Goal: Task Accomplishment & Management: Manage account settings

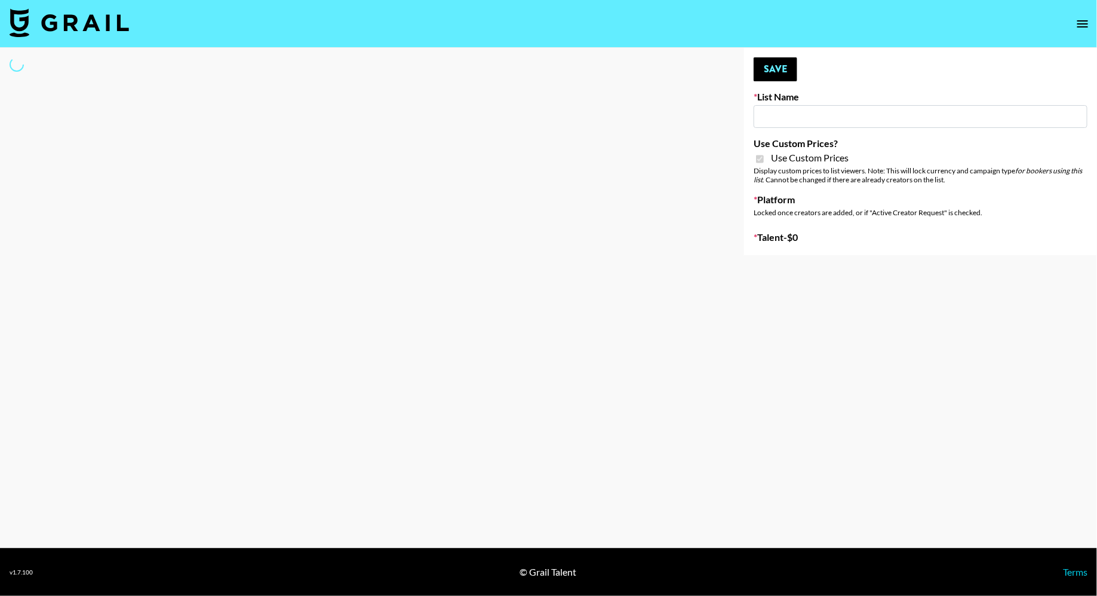
type input "Fellowers x rail | NYFW | FaceApp Collaboration | IG | s"
checkbox input "true"
select select "Brand"
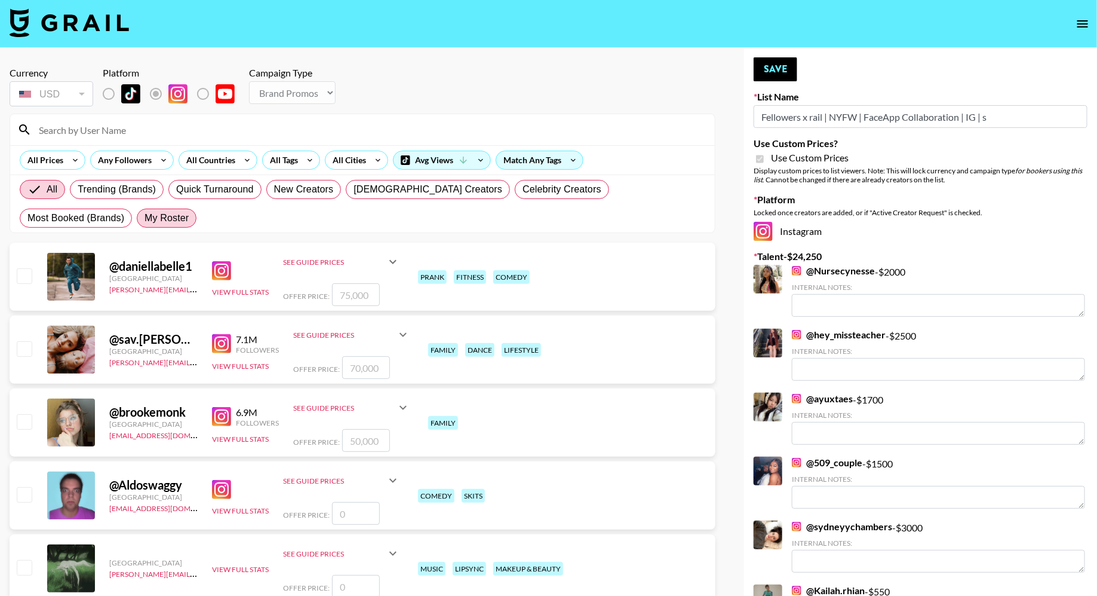
click at [145, 218] on span "My Roster" at bounding box center [167, 218] width 44 height 14
click at [145, 218] on input "My Roster" at bounding box center [145, 218] width 0 height 0
radio input "true"
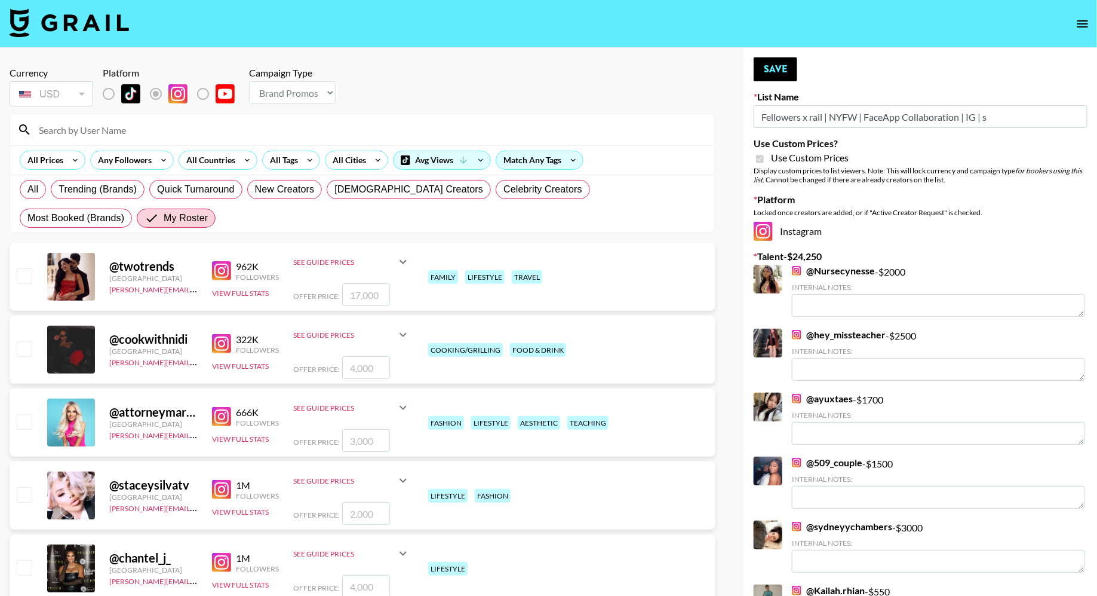
click at [128, 120] on input at bounding box center [370, 129] width 676 height 19
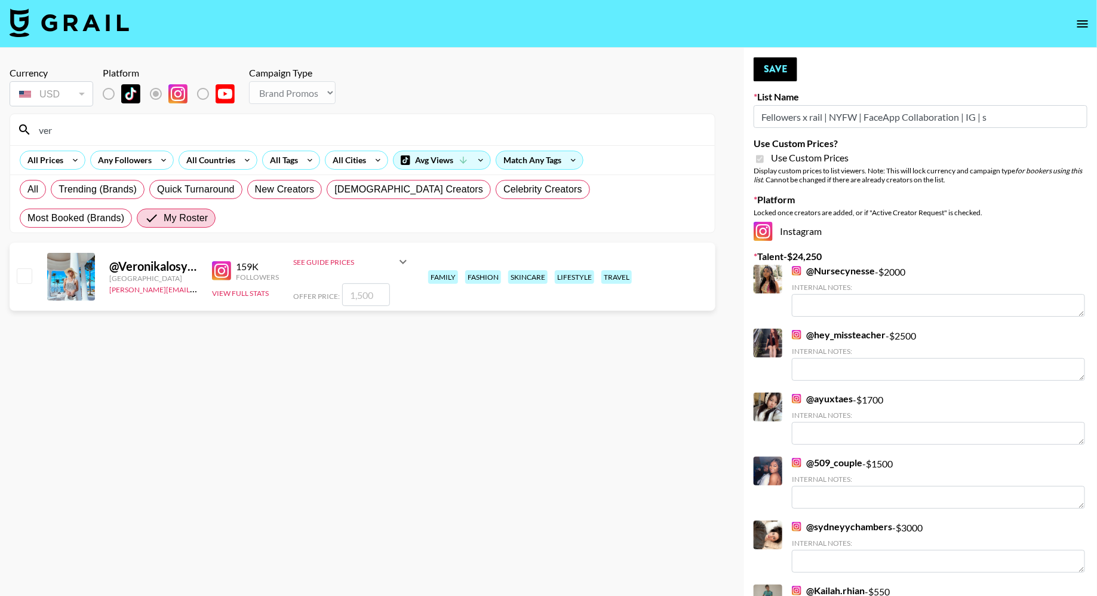
type input "ver"
click at [22, 279] on input "checkbox" at bounding box center [24, 275] width 14 height 14
checkbox input "true"
type input "1500"
click at [786, 62] on button "Save" at bounding box center [776, 69] width 44 height 24
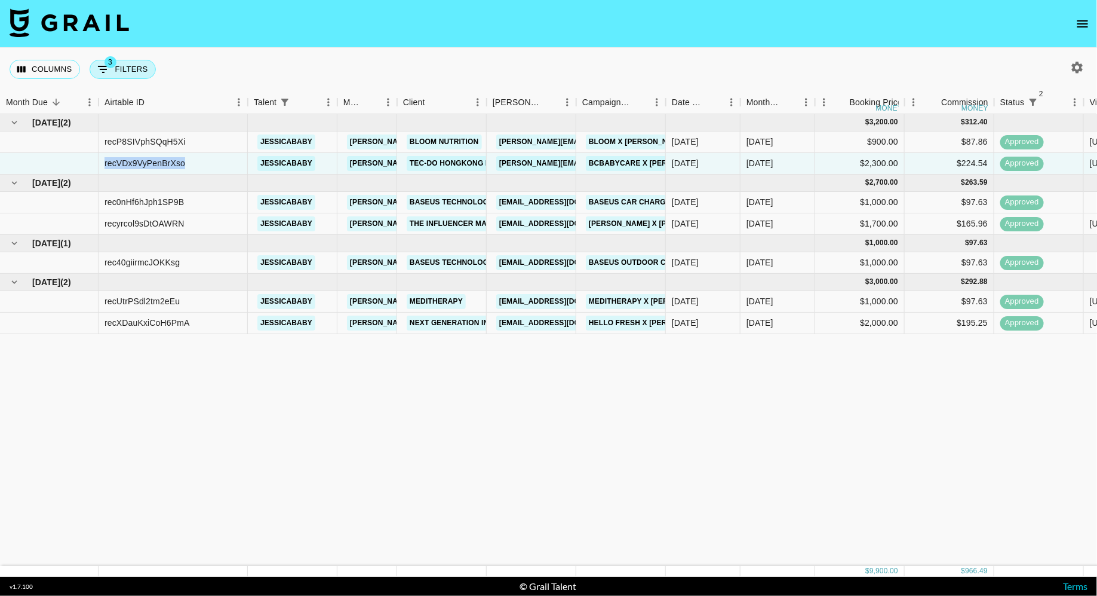
click at [134, 73] on button "3 Filters" at bounding box center [123, 69] width 66 height 19
select select "status"
select select "isNotAnyOf"
select select "status"
select select "approved"
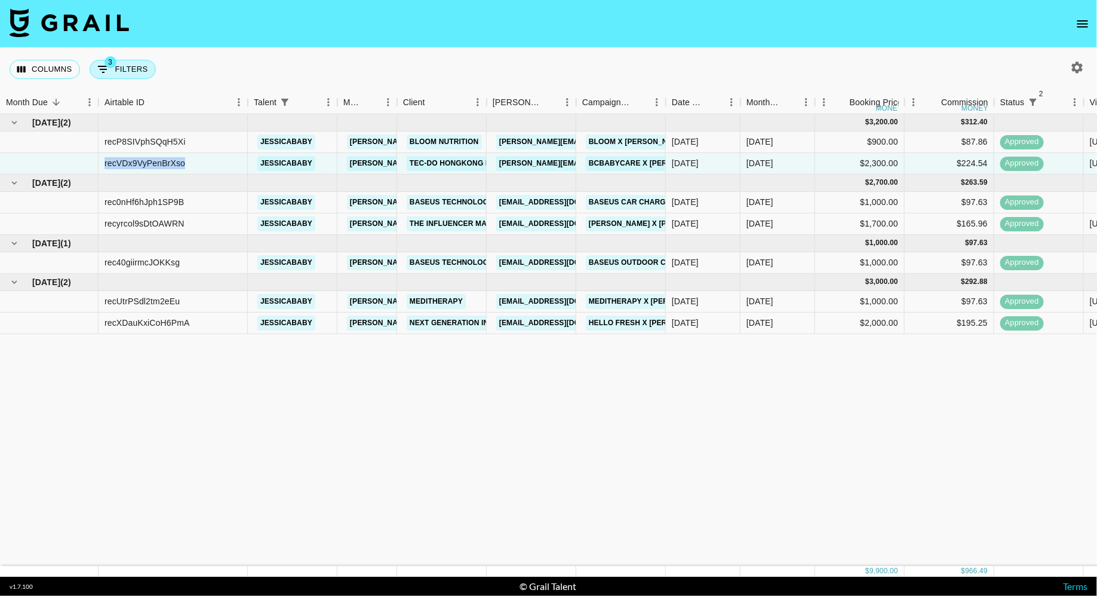
select select "talentName"
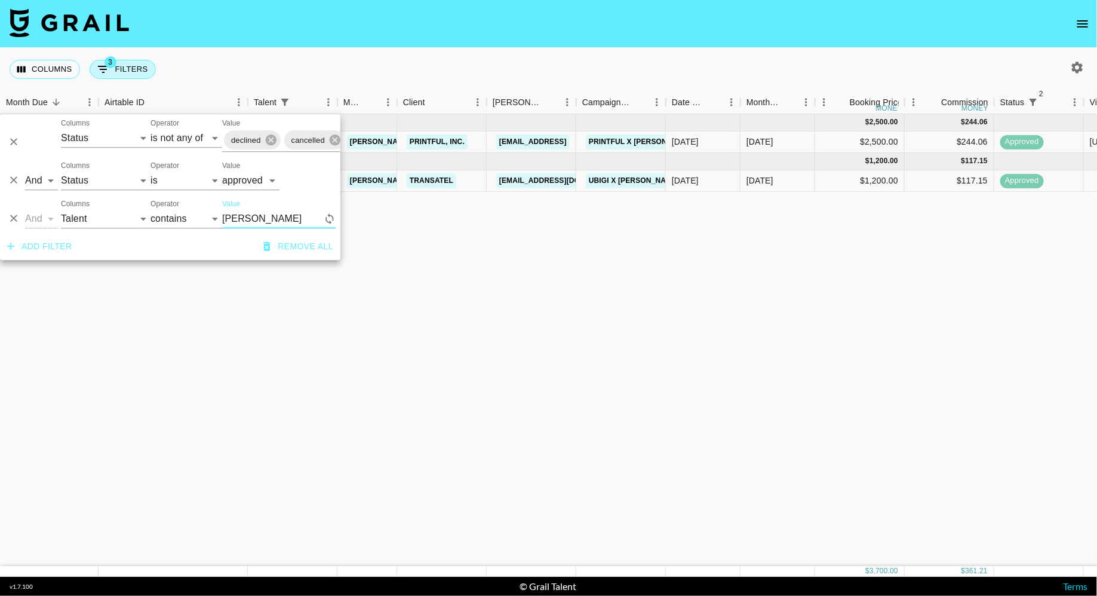
type input "[PERSON_NAME]"
click at [787, 235] on div "[DATE] ( 1 ) $ 2,500.00 $ 244.06 recTP74pArtRGAowx tomfromtx [PERSON_NAME][EMAI…" at bounding box center [924, 340] width 1849 height 452
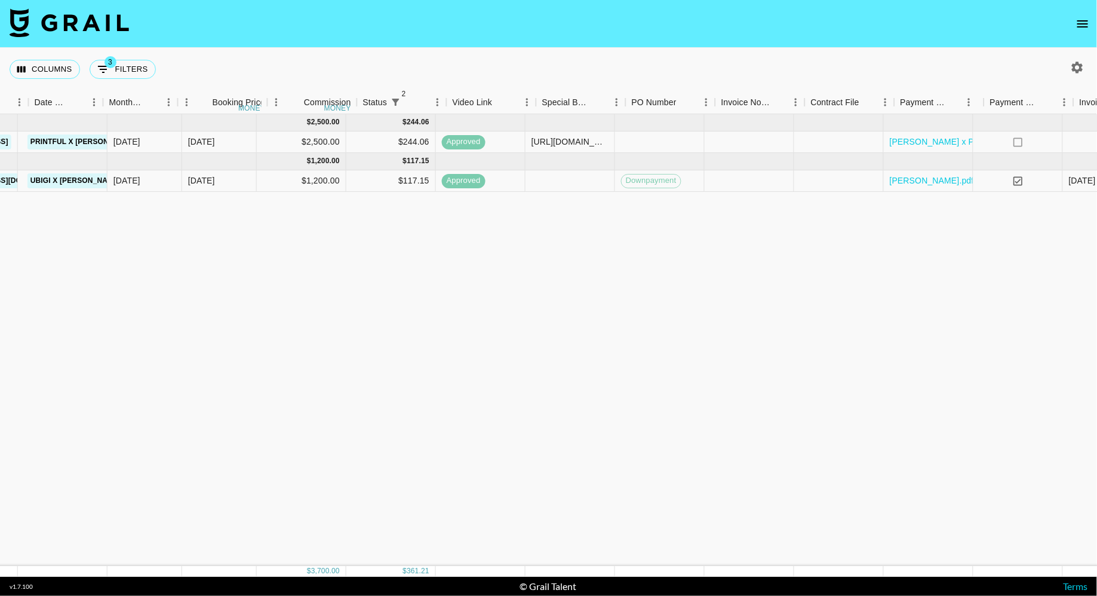
scroll to position [0, 751]
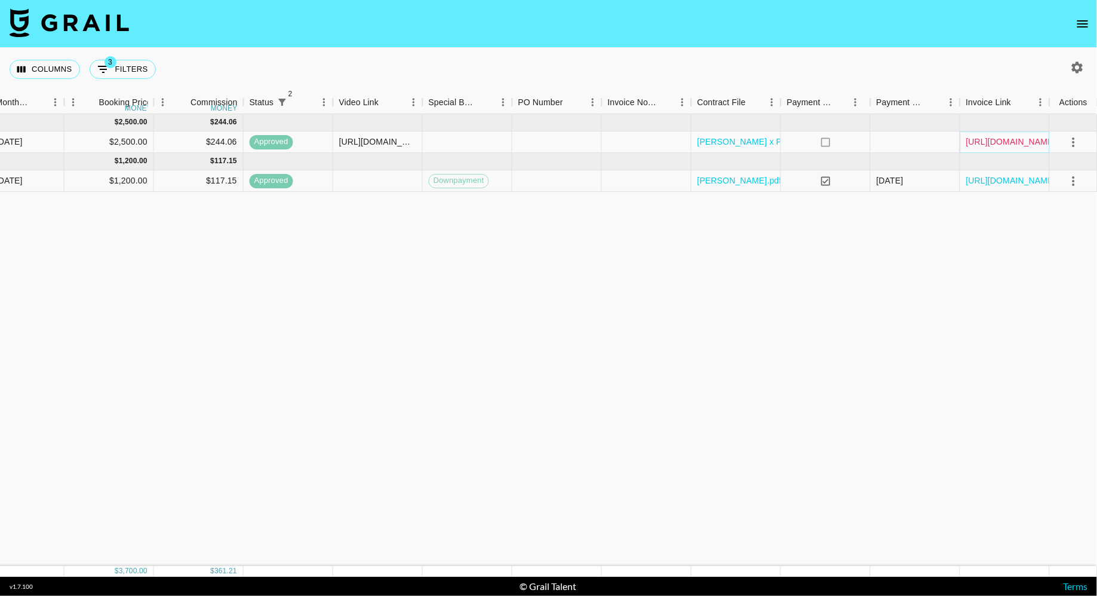
click at [998, 137] on link "[URL][DOMAIN_NAME]" at bounding box center [1012, 142] width 90 height 12
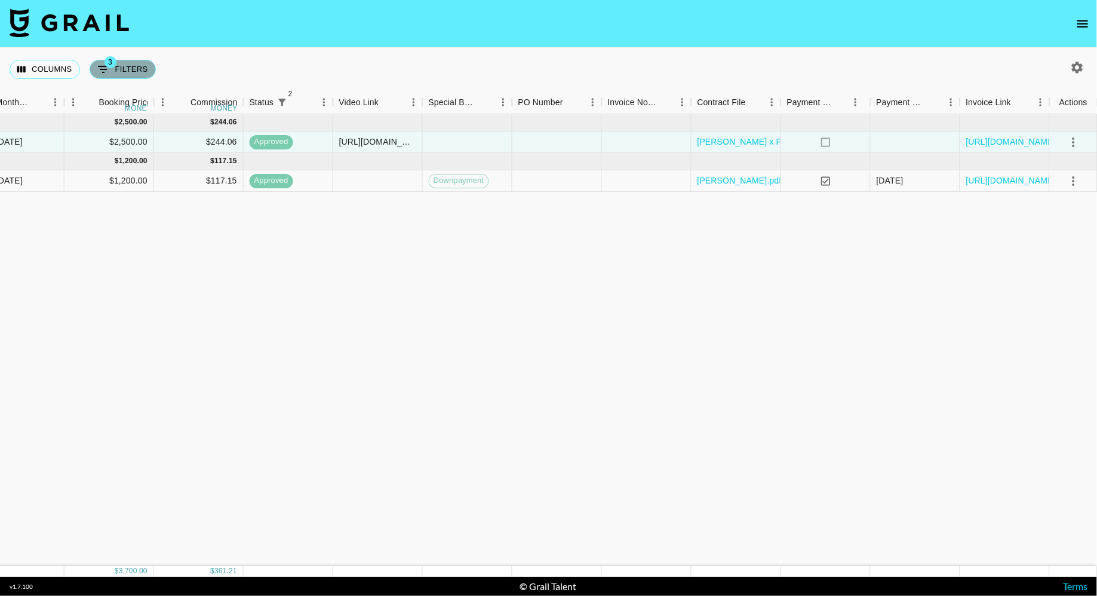
click at [130, 69] on button "3 Filters" at bounding box center [123, 69] width 66 height 19
select select "status"
select select "isNotAnyOf"
select select "status"
select select "approved"
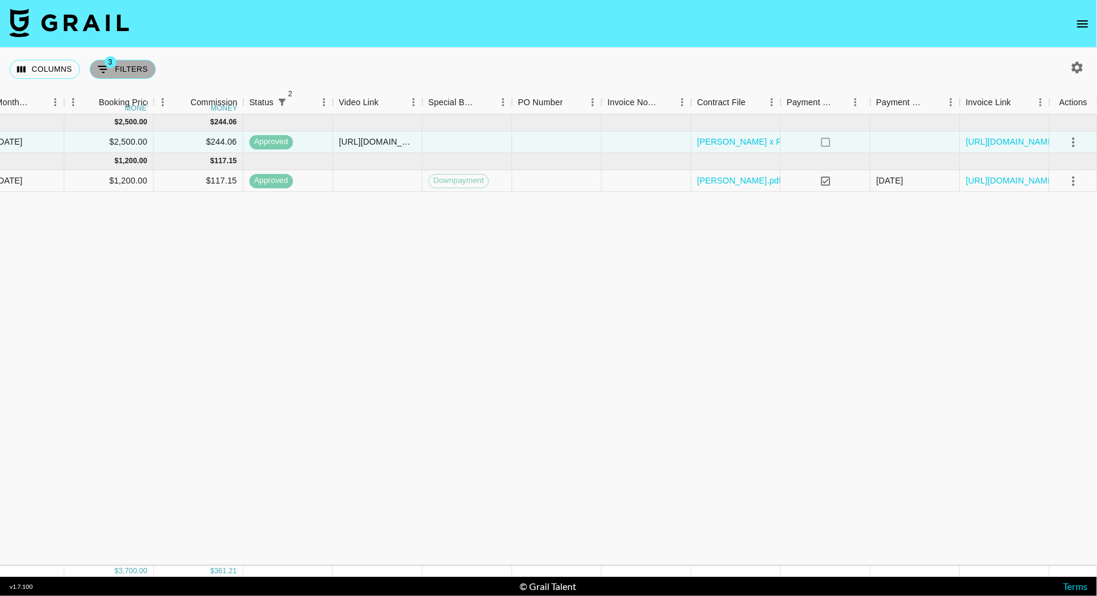
select select "talentName"
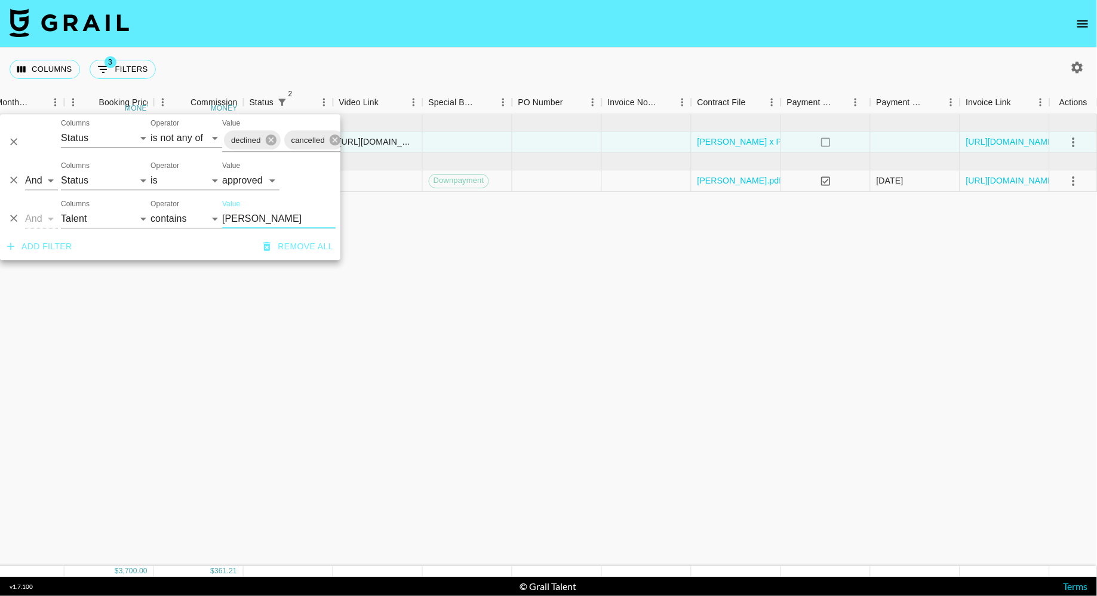
click at [245, 216] on input "[PERSON_NAME]" at bounding box center [278, 218] width 113 height 19
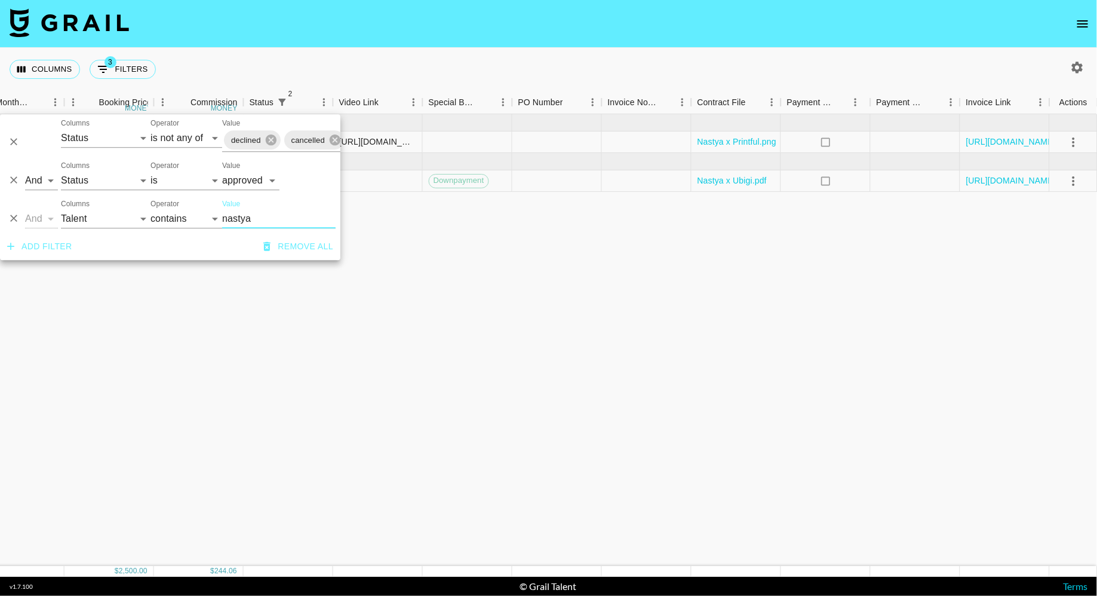
type input "nastya"
click at [643, 284] on div "[DATE] ( 1 ) $ 1,500.00 $ 146.44 recLRgAwOmaXpY0YY nastya_abroad [PERSON_NAME][…" at bounding box center [173, 340] width 1849 height 452
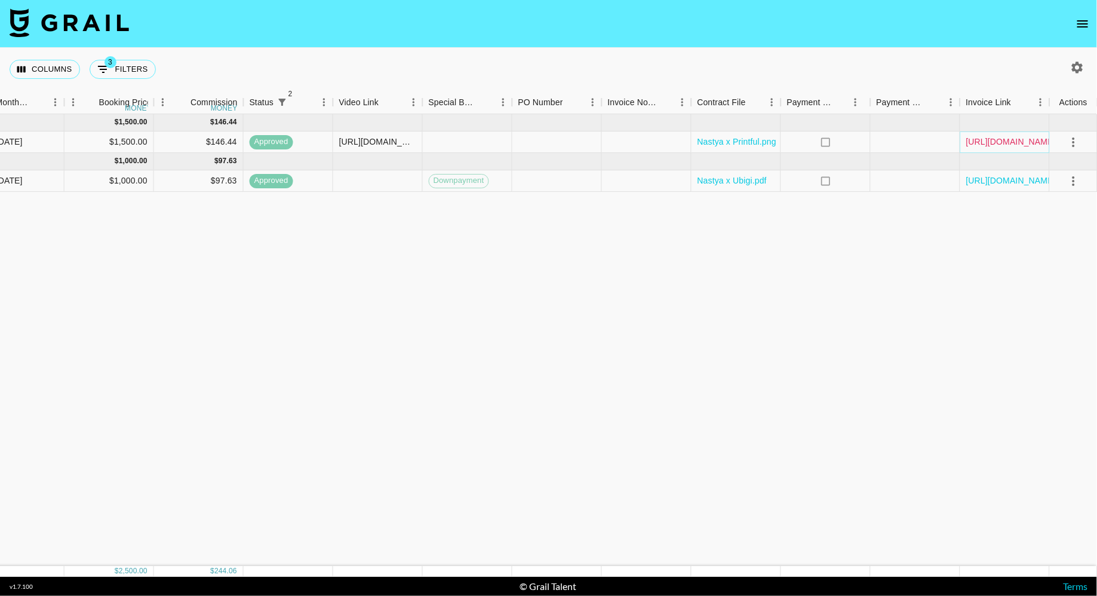
click at [1010, 139] on link "[URL][DOMAIN_NAME]" at bounding box center [1012, 142] width 90 height 12
